Goal: Information Seeking & Learning: Learn about a topic

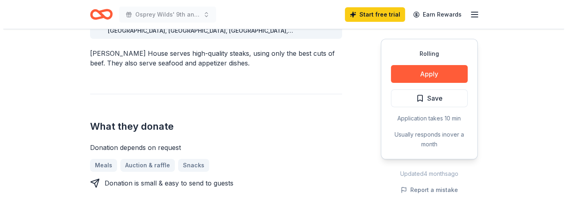
scroll to position [282, 0]
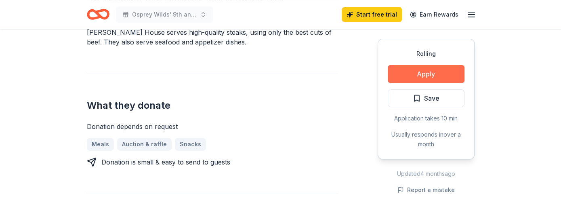
click at [423, 71] on button "Apply" at bounding box center [425, 74] width 77 height 18
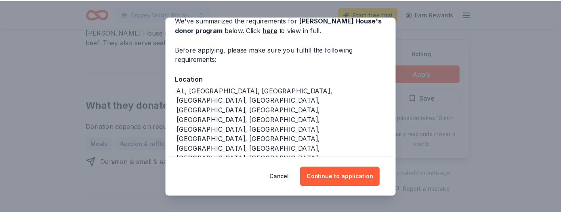
scroll to position [52, 0]
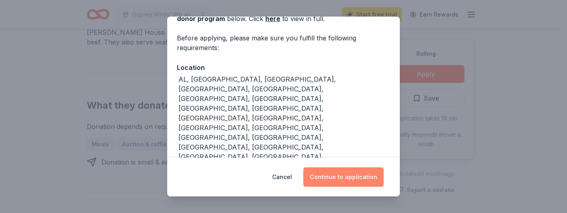
click at [337, 178] on button "Continue to application" at bounding box center [343, 176] width 80 height 19
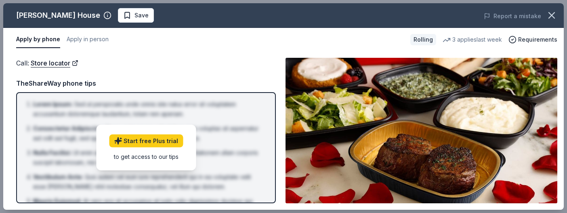
drag, startPoint x: 107, startPoint y: 14, endPoint x: 48, endPoint y: 14, distance: 58.5
click at [48, 14] on div "Ruth's Chris Steak House" at bounding box center [63, 15] width 95 height 13
drag, startPoint x: 15, startPoint y: 14, endPoint x: 75, endPoint y: 22, distance: 59.9
click at [74, 22] on div "Ruth's Chris Steak House Save" at bounding box center [171, 15] width 336 height 15
click at [552, 17] on icon "button" at bounding box center [551, 16] width 6 height 6
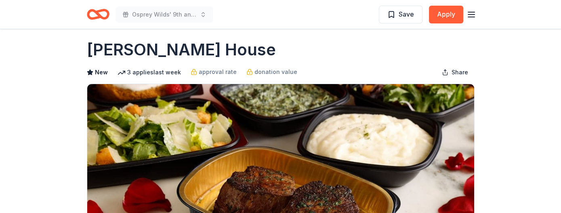
scroll to position [0, 0]
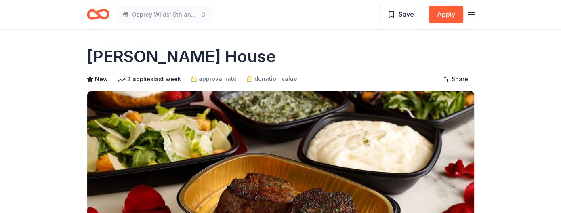
drag, startPoint x: 285, startPoint y: 56, endPoint x: 107, endPoint y: 59, distance: 178.8
click at [125, 59] on div "Ruth's Chris Steak House" at bounding box center [280, 56] width 387 height 23
drag, startPoint x: 86, startPoint y: 56, endPoint x: 314, endPoint y: 61, distance: 228.5
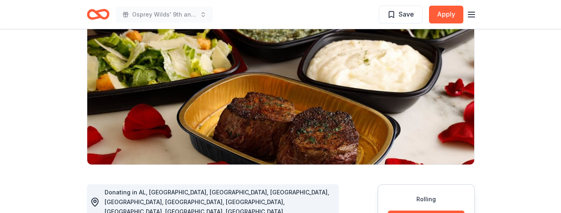
scroll to position [121, 0]
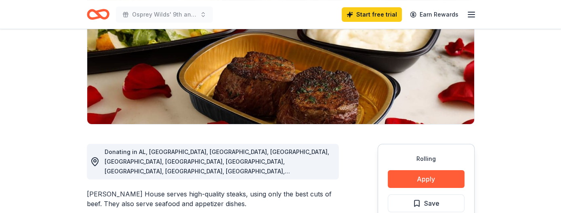
drag, startPoint x: 85, startPoint y: 182, endPoint x: 136, endPoint y: 187, distance: 50.6
drag, startPoint x: 163, startPoint y: 182, endPoint x: 94, endPoint y: 182, distance: 68.6
click at [94, 189] on div "Ruth's Chris Steak House serves high-quality steaks, using only the best cuts o…" at bounding box center [213, 198] width 252 height 19
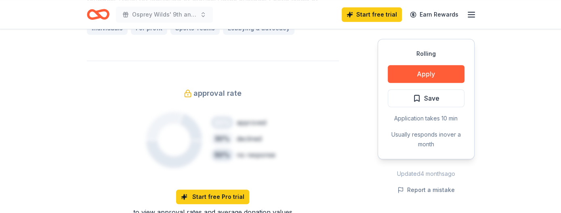
scroll to position [646, 0]
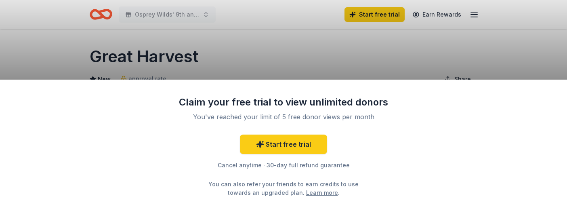
click at [205, 56] on div "Claim your free trial to view unlimited donors You've reached your limit of 5 f…" at bounding box center [283, 106] width 567 height 213
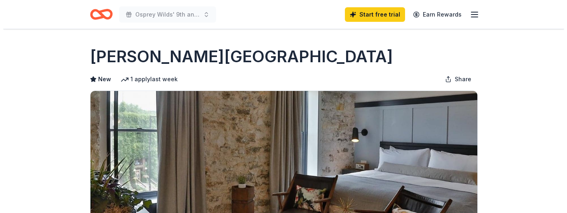
scroll to position [121, 0]
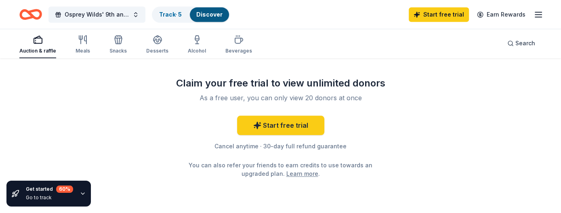
scroll to position [881, 0]
